Goal: Communication & Community: Participate in discussion

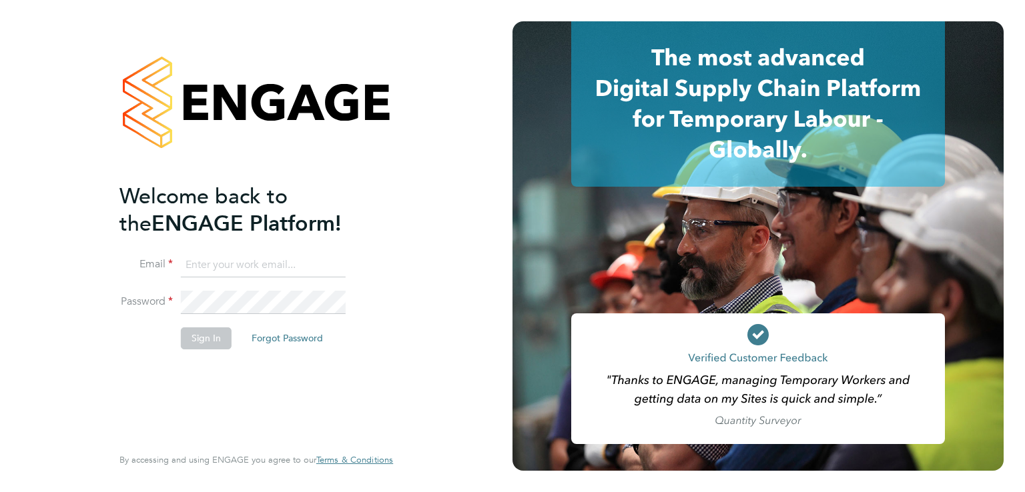
type input "luke.oneill@morganhunt.com"
click at [210, 346] on button "Sign In" at bounding box center [206, 338] width 51 height 21
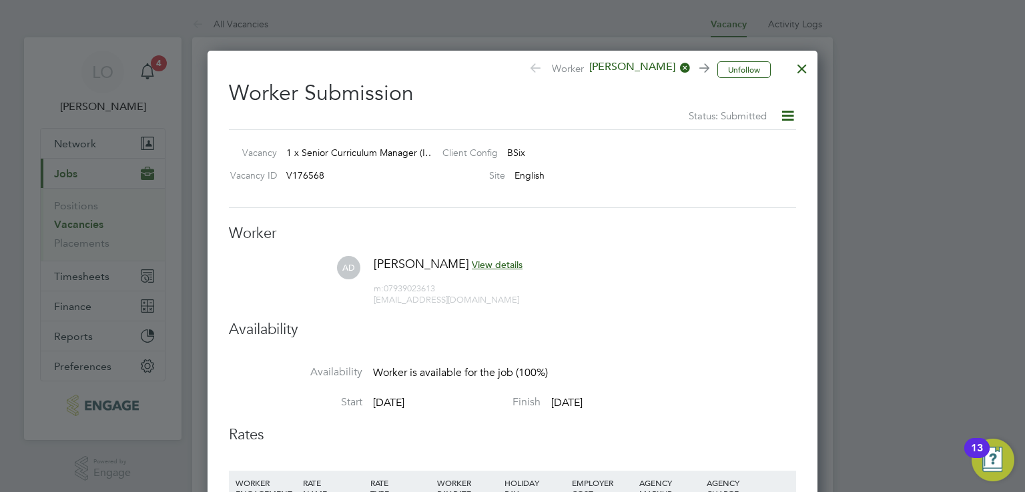
click at [805, 65] on div at bounding box center [802, 65] width 24 height 24
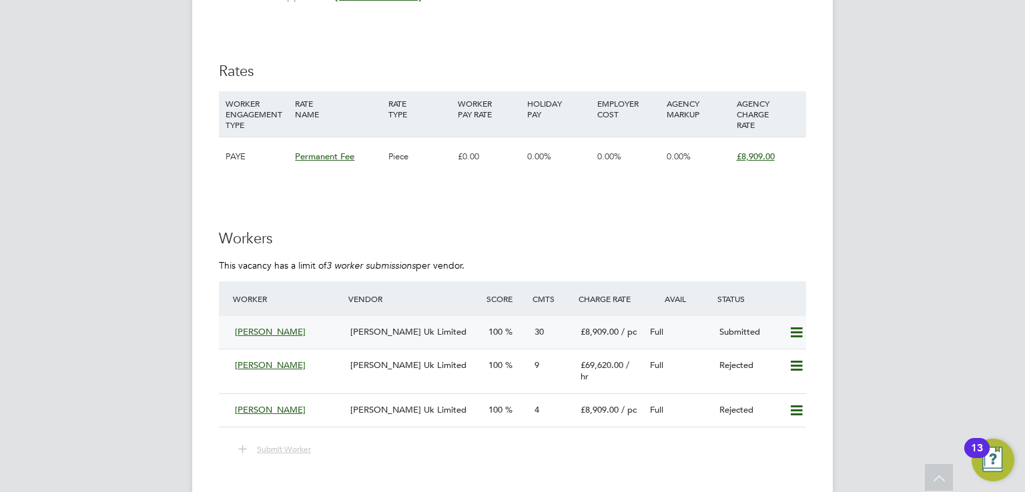
click at [381, 326] on span "[PERSON_NAME] Uk Limited" at bounding box center [408, 331] width 116 height 11
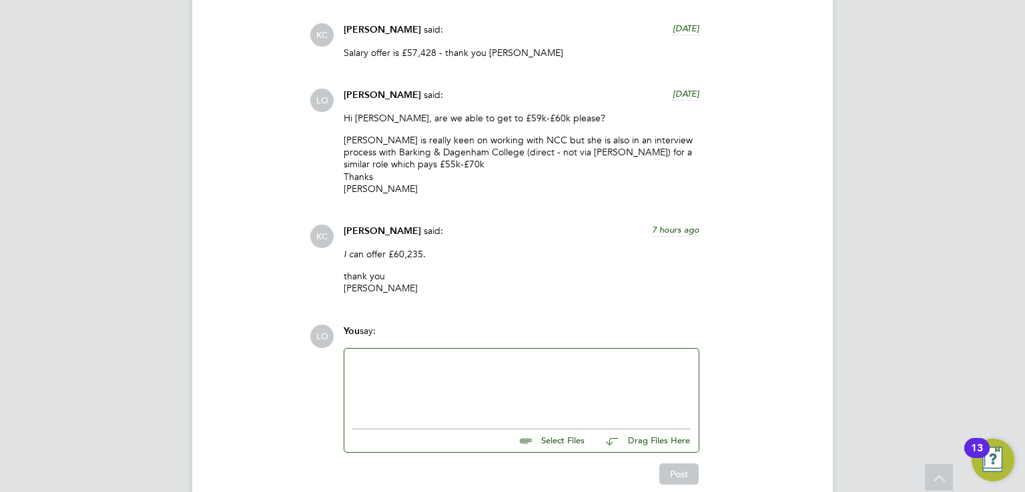
click at [399, 357] on div at bounding box center [521, 385] width 338 height 57
click at [376, 357] on div "Hi [PERSON_NAME], Thank you - [PERSON_NAME] is pleased." at bounding box center [521, 385] width 338 height 57
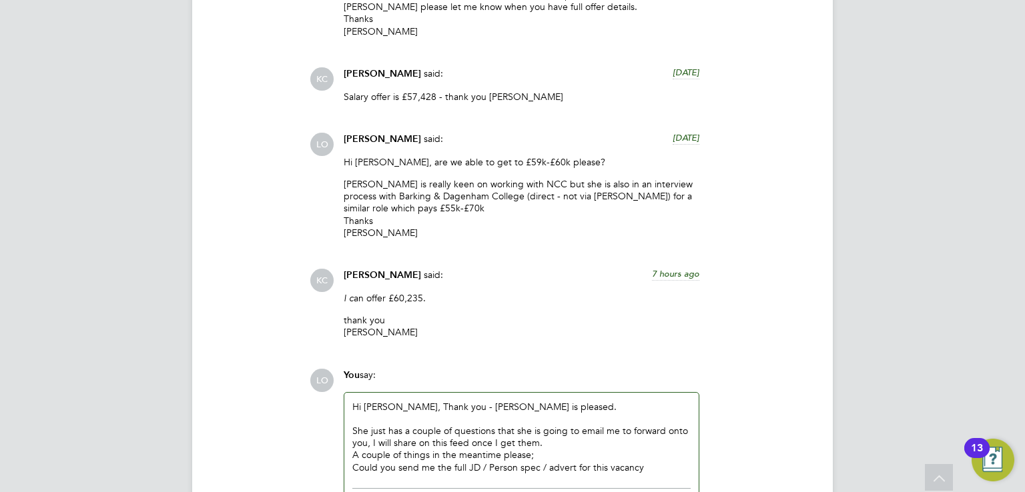
scroll to position [4713, 0]
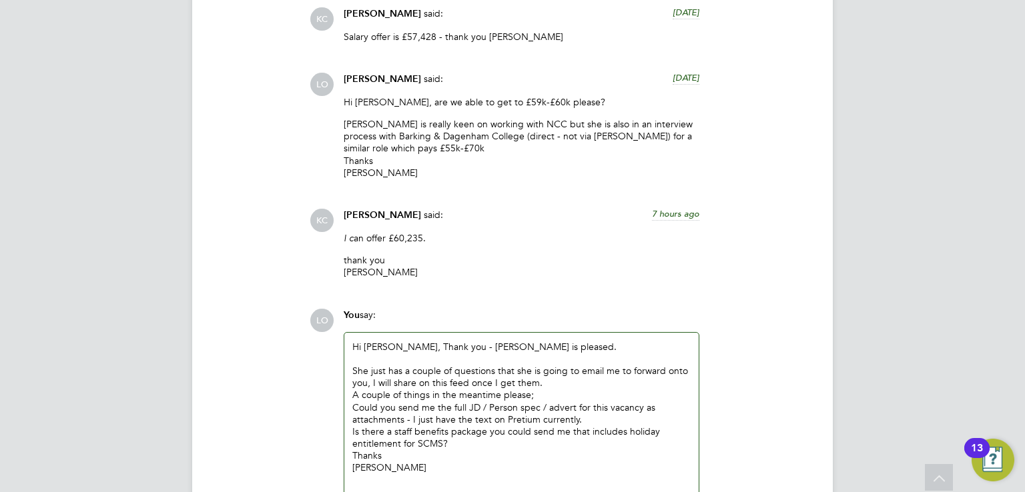
click at [443, 426] on div "Is there a staff benefits package you could send me that includes holiday entit…" at bounding box center [521, 438] width 338 height 24
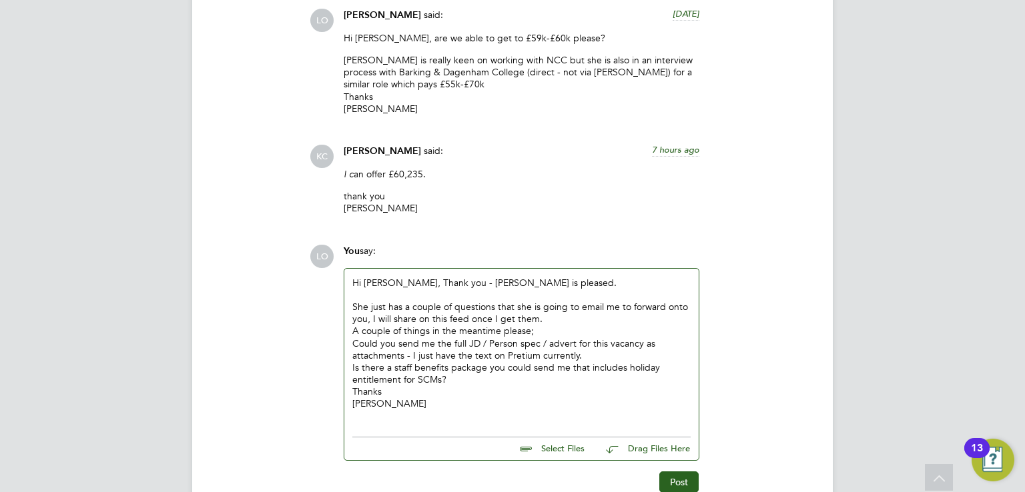
scroll to position [4786, 0]
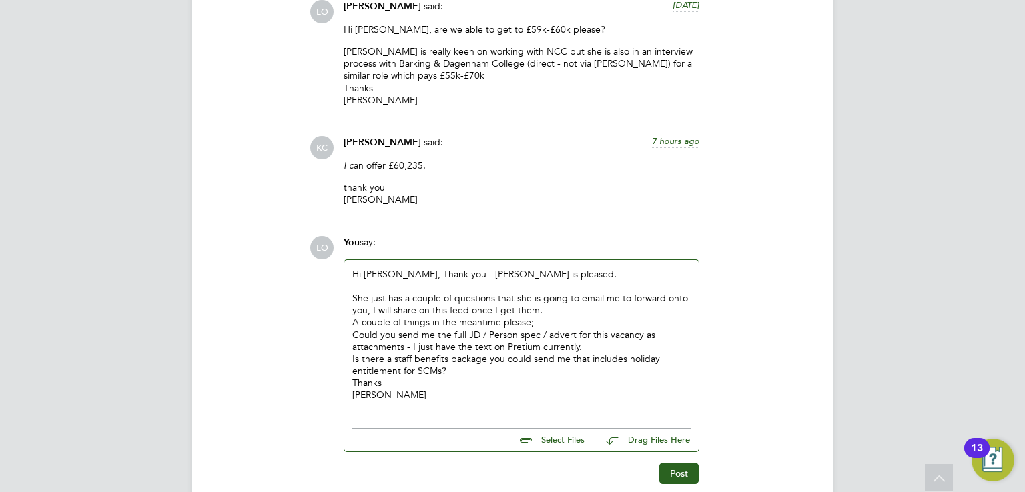
click at [366, 292] on div "She just has a couple of questions that she is going to email me to forward ont…" at bounding box center [521, 304] width 338 height 24
click at [373, 353] on div "Hi [PERSON_NAME], Thank you - [PERSON_NAME] is pleased. She just has a couple o…" at bounding box center [521, 340] width 354 height 161
click at [689, 463] on button "Post" at bounding box center [678, 473] width 39 height 21
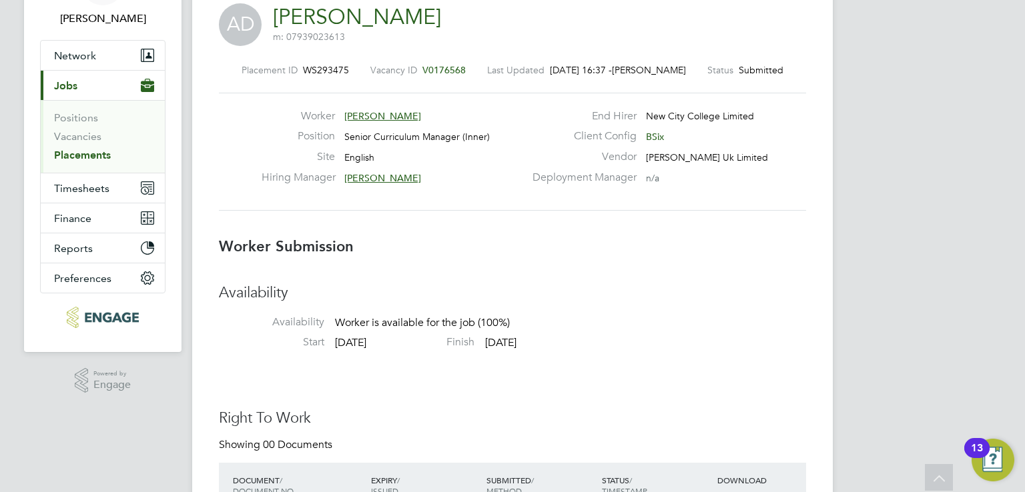
scroll to position [0, 0]
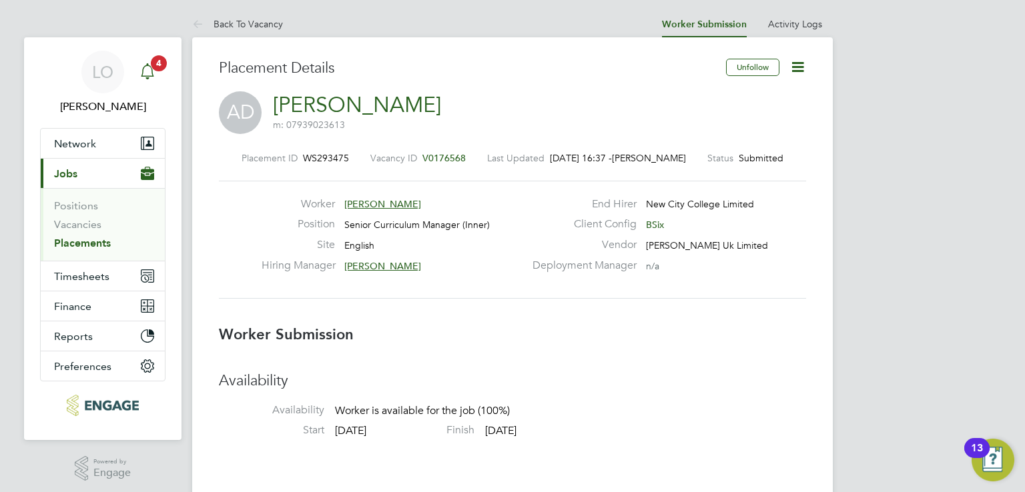
click at [145, 73] on icon "Main navigation" at bounding box center [147, 71] width 16 height 16
